Goal: Navigation & Orientation: Find specific page/section

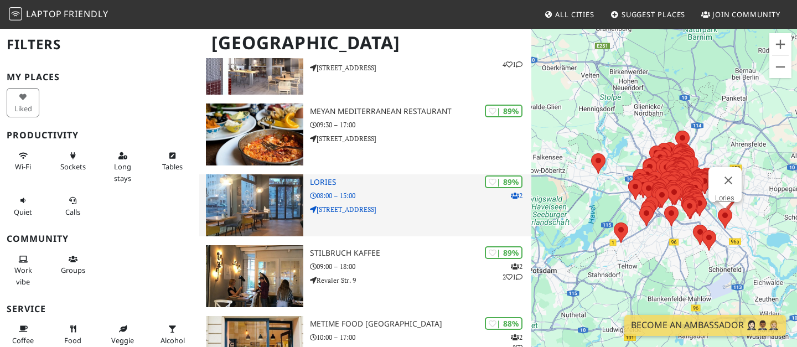
scroll to position [683, 0]
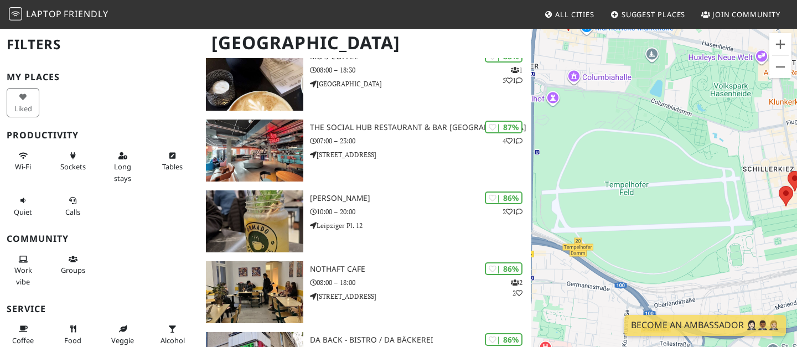
drag, startPoint x: 620, startPoint y: 166, endPoint x: 696, endPoint y: 258, distance: 119.2
click at [696, 258] on div "To navigate, press the arrow keys." at bounding box center [664, 201] width 266 height 347
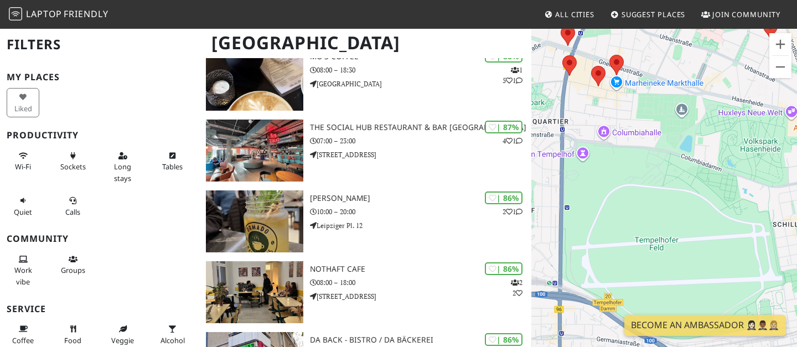
drag, startPoint x: 635, startPoint y: 144, endPoint x: 701, endPoint y: 231, distance: 109.0
click at [701, 231] on div "To navigate, press the arrow keys." at bounding box center [664, 201] width 266 height 347
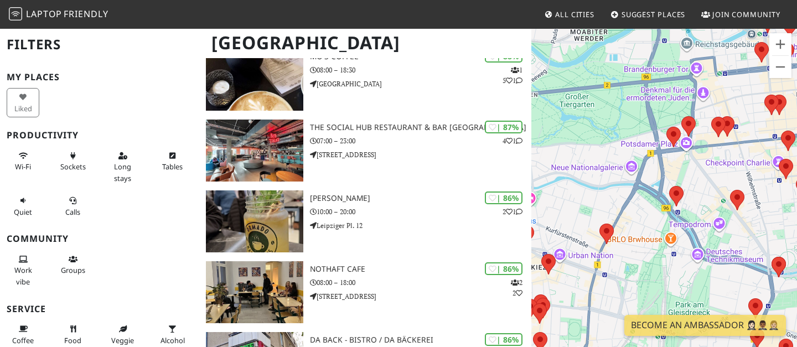
drag, startPoint x: 699, startPoint y: 253, endPoint x: 698, endPoint y: 272, distance: 18.8
click at [698, 272] on div "To navigate, press the arrow keys." at bounding box center [664, 201] width 266 height 347
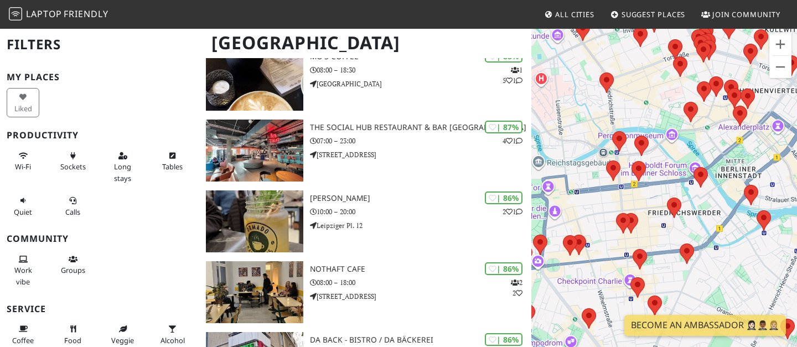
drag, startPoint x: 702, startPoint y: 122, endPoint x: 555, endPoint y: 225, distance: 179.2
click at [555, 225] on div "To navigate, press the arrow keys." at bounding box center [664, 201] width 266 height 347
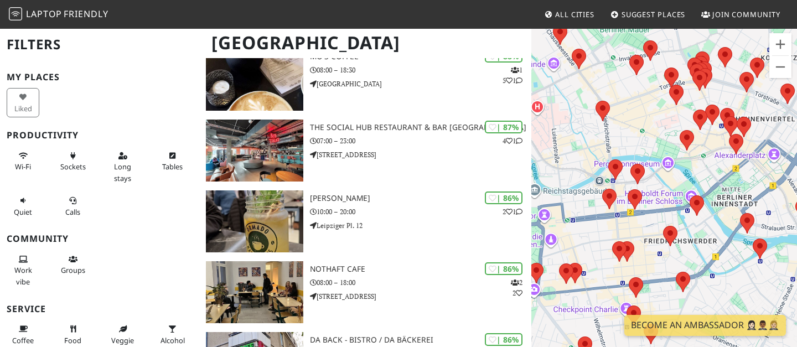
drag, startPoint x: 692, startPoint y: 136, endPoint x: 681, endPoint y: 186, distance: 51.6
click at [681, 186] on div "To navigate, press the arrow keys." at bounding box center [664, 201] width 266 height 347
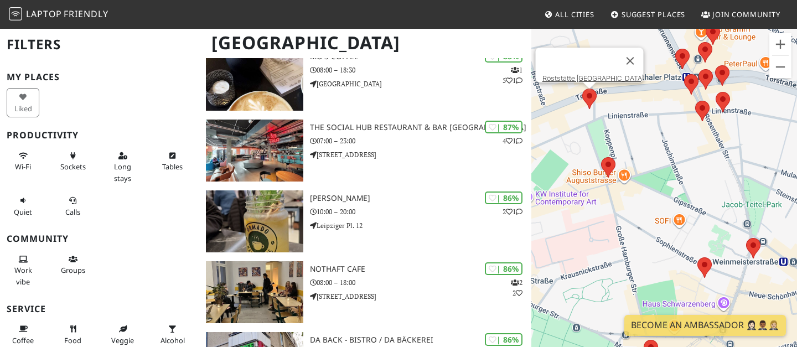
click at [590, 105] on div at bounding box center [589, 99] width 14 height 20
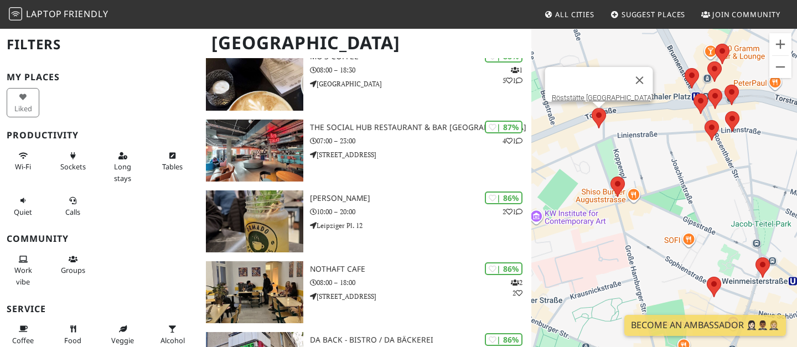
click at [605, 122] on img at bounding box center [599, 118] width 14 height 20
click at [592, 108] on area at bounding box center [592, 108] width 0 height 0
click at [705, 120] on area at bounding box center [705, 120] width 0 height 0
